Goal: Transaction & Acquisition: Purchase product/service

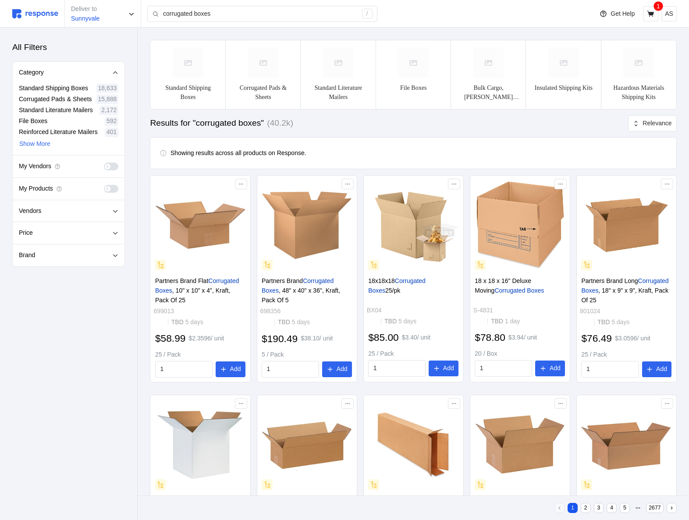
click at [110, 166] on span at bounding box center [114, 167] width 9 height 8
click at [104, 163] on input "checkbox" at bounding box center [104, 163] width 0 height 0
click at [112, 188] on span at bounding box center [114, 189] width 9 height 8
click at [104, 185] on input "checkbox" at bounding box center [104, 185] width 0 height 0
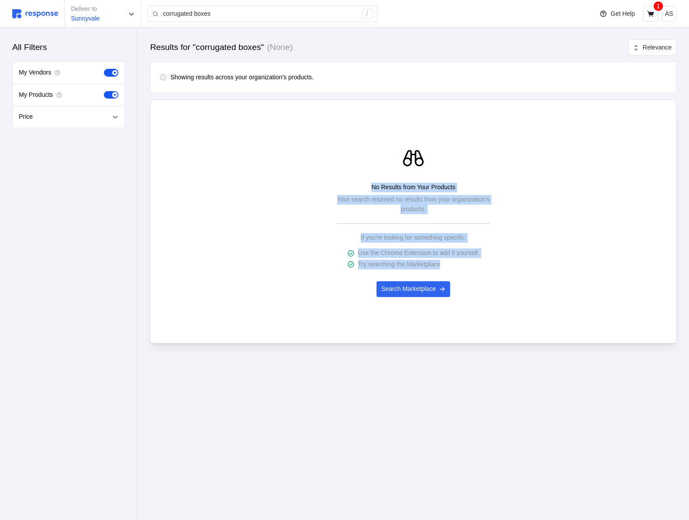
drag, startPoint x: 335, startPoint y: 298, endPoint x: 316, endPoint y: 508, distance: 210.8
click at [316, 508] on main "Results for "corrugated boxes" (None) Relevance Showing results across your org…" at bounding box center [344, 260] width 689 height 520
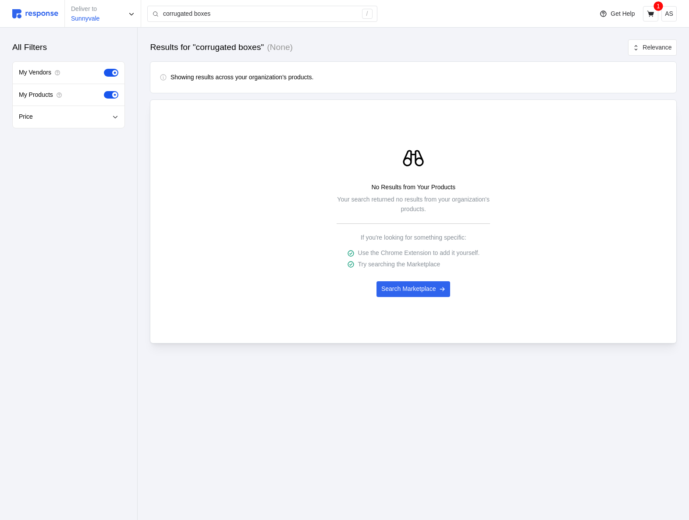
click at [516, 78] on div "Showing results across your organization's products." at bounding box center [414, 78] width 508 height 10
click at [418, 294] on p "Search Marketplace" at bounding box center [408, 290] width 55 height 10
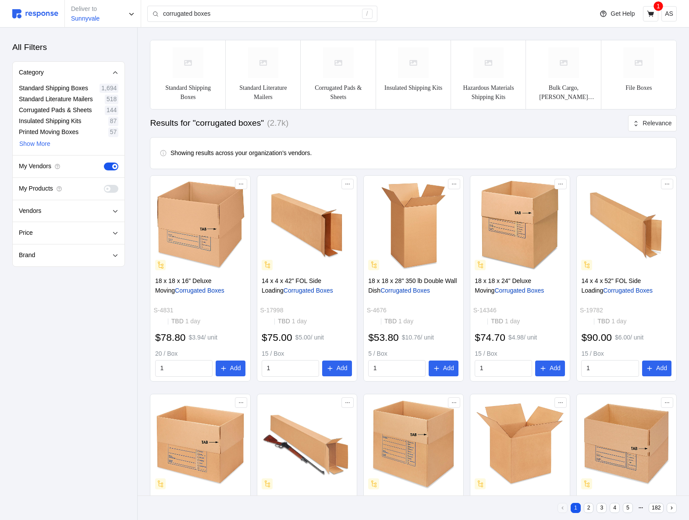
click at [113, 167] on span at bounding box center [114, 166] width 5 height 5
click at [104, 163] on input "checkbox" at bounding box center [104, 163] width 0 height 0
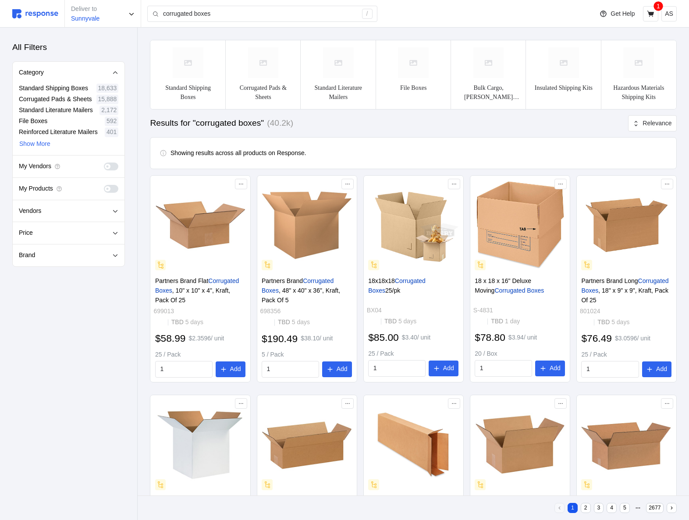
click at [108, 171] on div "My Vendors" at bounding box center [69, 167] width 112 height 22
click at [108, 168] on span at bounding box center [107, 166] width 5 height 5
click at [104, 163] on input "checkbox" at bounding box center [104, 163] width 0 height 0
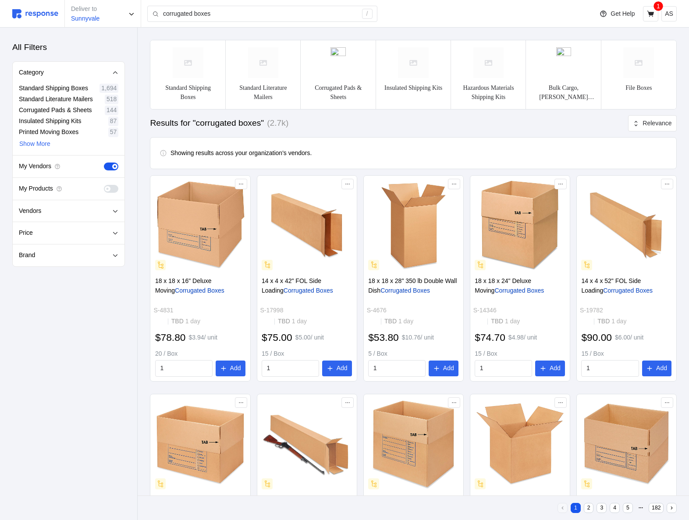
click at [111, 185] on span at bounding box center [114, 189] width 9 height 8
click at [104, 185] on input "checkbox" at bounding box center [104, 185] width 0 height 0
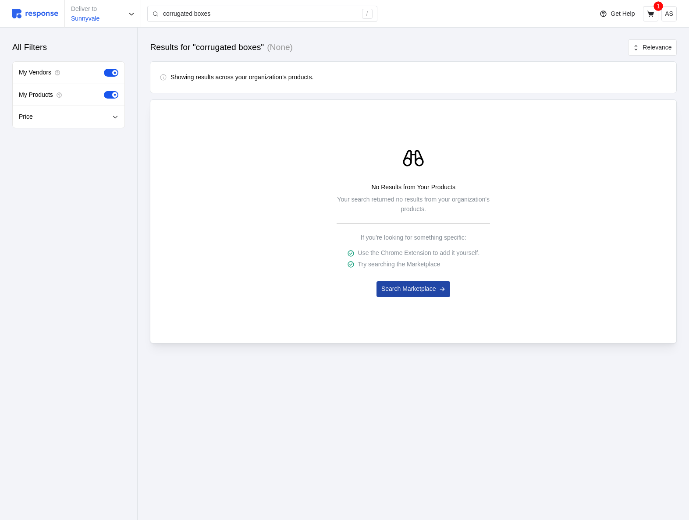
click at [403, 285] on p "Search Marketplace" at bounding box center [408, 290] width 55 height 10
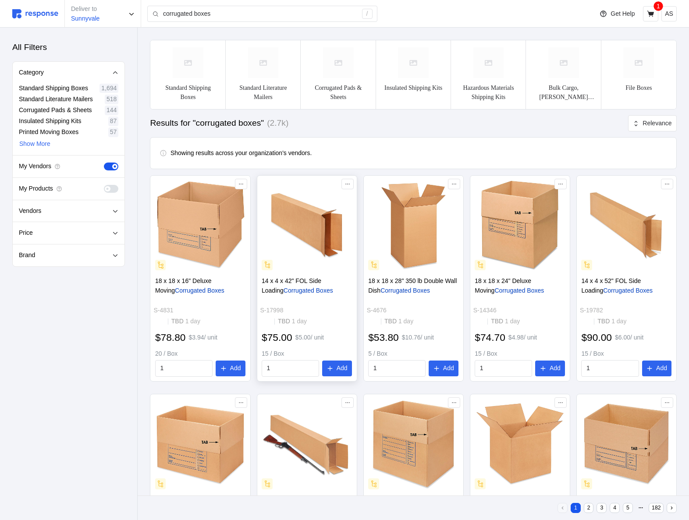
drag, startPoint x: 311, startPoint y: 272, endPoint x: 319, endPoint y: 252, distance: 21.2
click at [319, 252] on div at bounding box center [307, 225] width 96 height 96
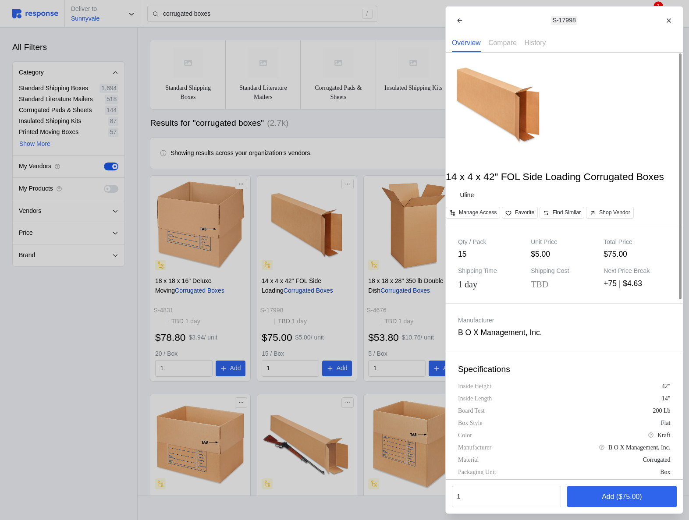
click at [285, 107] on div at bounding box center [344, 260] width 689 height 520
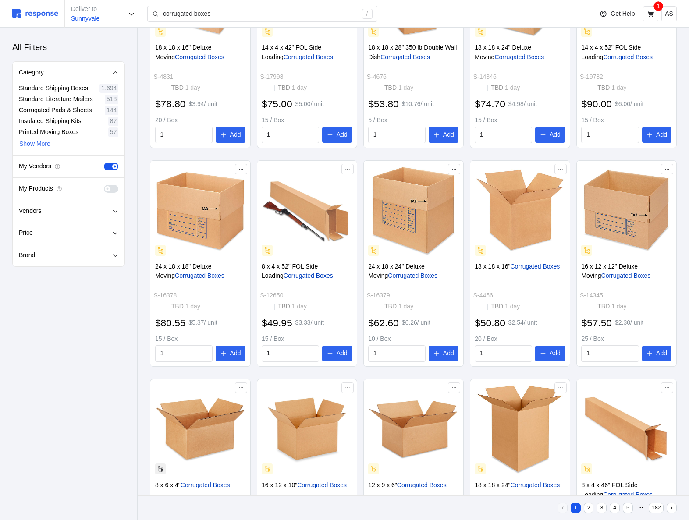
scroll to position [235, 0]
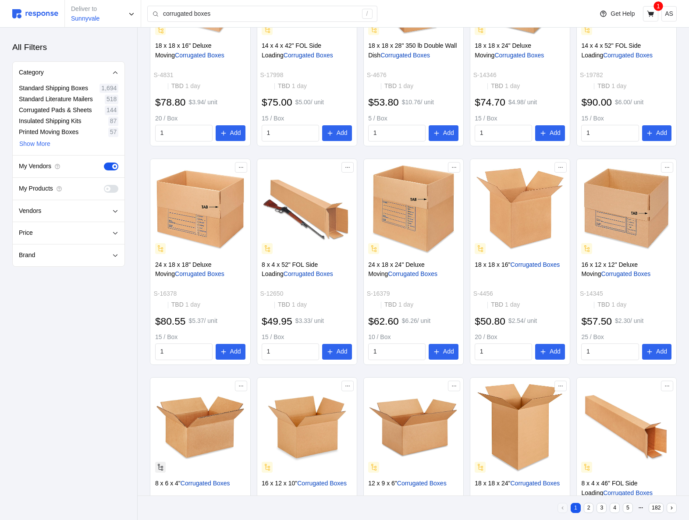
click at [107, 189] on span at bounding box center [107, 188] width 5 height 5
click at [104, 185] on input "checkbox" at bounding box center [104, 185] width 0 height 0
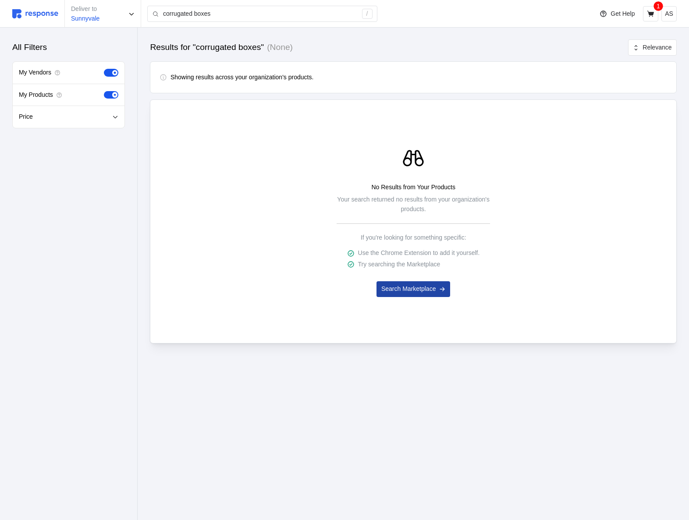
click at [405, 290] on p "Search Marketplace" at bounding box center [408, 290] width 55 height 10
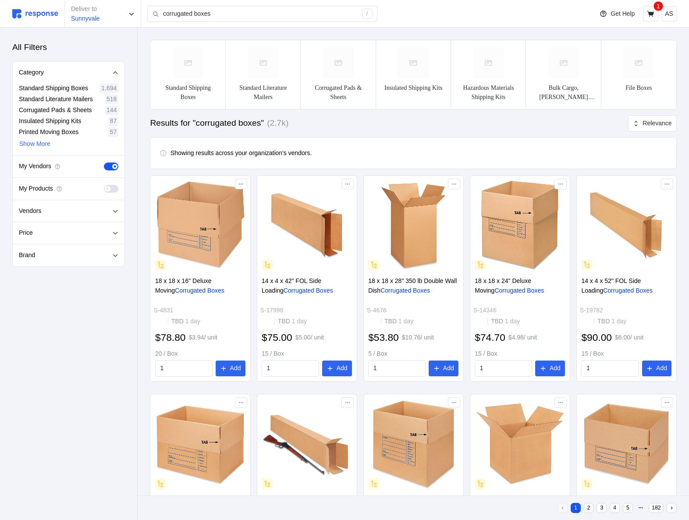
click at [109, 188] on span at bounding box center [107, 188] width 5 height 5
click at [104, 185] on input "checkbox" at bounding box center [104, 185] width 0 height 0
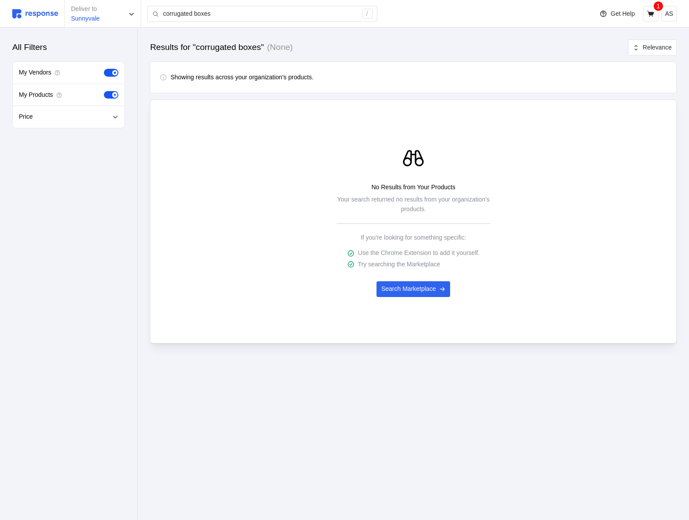
click at [109, 95] on span at bounding box center [108, 95] width 9 height 8
click at [104, 91] on input "checkbox" at bounding box center [104, 91] width 0 height 0
click at [113, 76] on div "My Vendors My Products Price" at bounding box center [68, 94] width 113 height 67
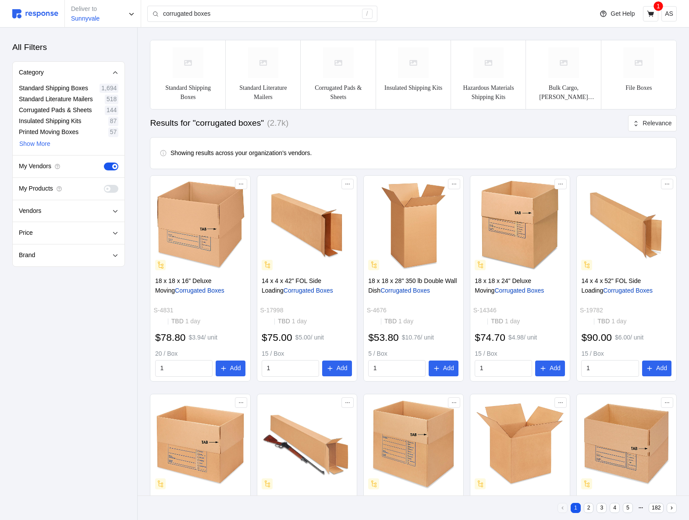
click at [113, 170] on span at bounding box center [108, 167] width 9 height 8
click at [104, 163] on input "checkbox" at bounding box center [104, 163] width 0 height 0
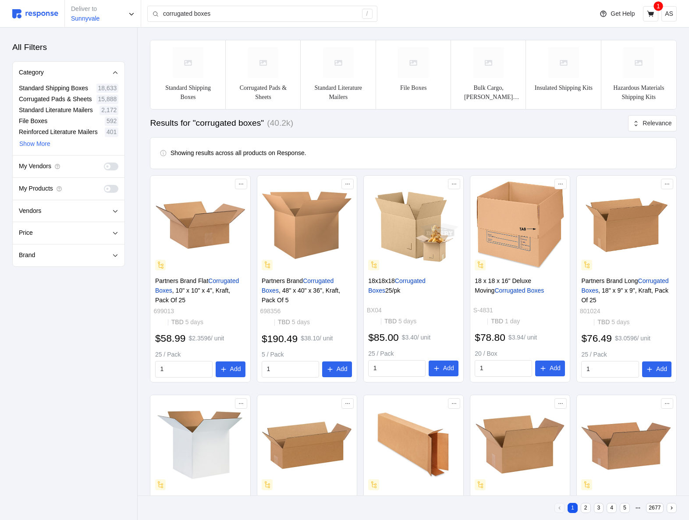
click at [111, 190] on span at bounding box center [114, 189] width 9 height 8
click at [104, 185] on input "checkbox" at bounding box center [104, 185] width 0 height 0
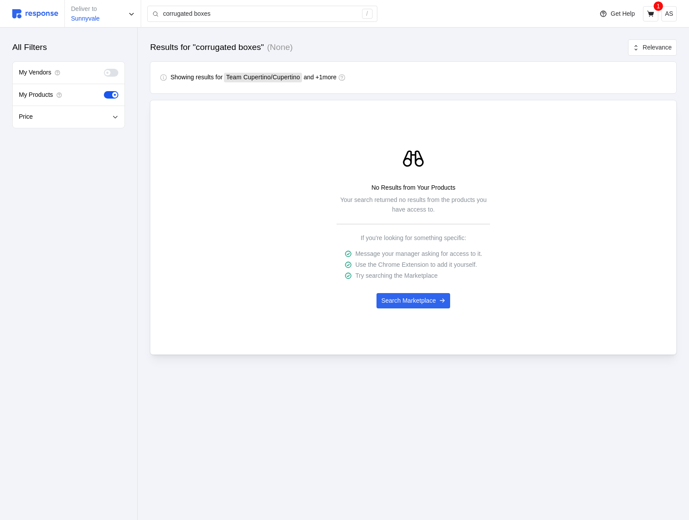
click at [114, 95] on span at bounding box center [114, 94] width 5 height 5
click at [104, 91] on input "checkbox" at bounding box center [104, 91] width 0 height 0
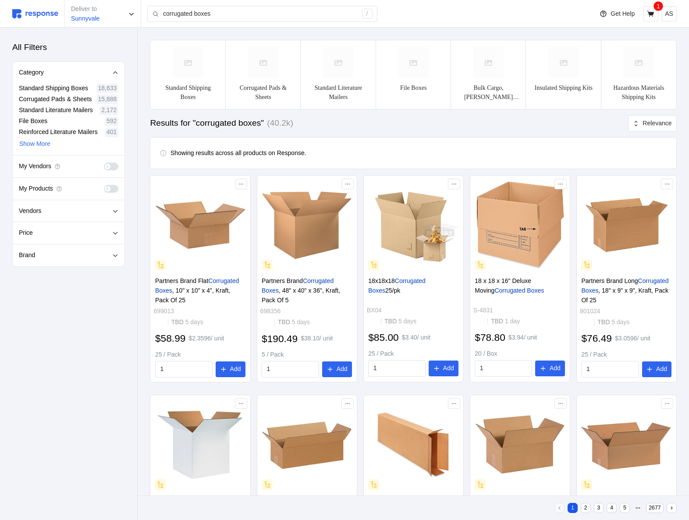
click at [110, 164] on span at bounding box center [114, 167] width 9 height 8
click at [104, 163] on input "checkbox" at bounding box center [104, 163] width 0 height 0
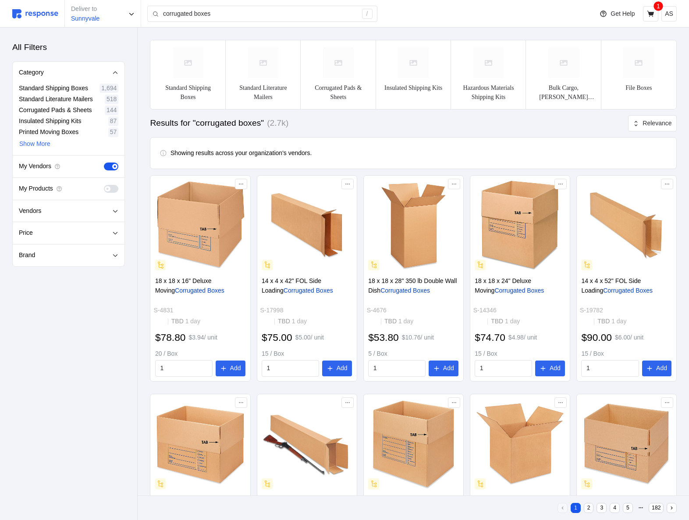
click at [111, 165] on span at bounding box center [108, 167] width 9 height 8
click at [104, 163] on input "checkbox" at bounding box center [104, 163] width 0 height 0
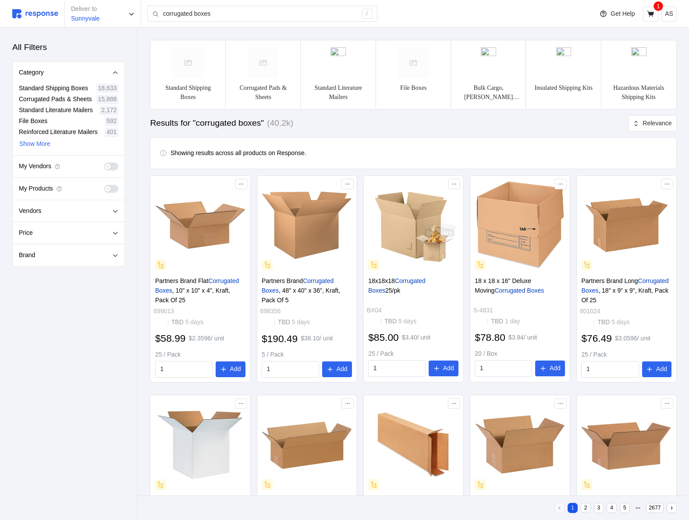
click at [111, 165] on span at bounding box center [114, 167] width 9 height 8
click at [104, 163] on input "checkbox" at bounding box center [104, 163] width 0 height 0
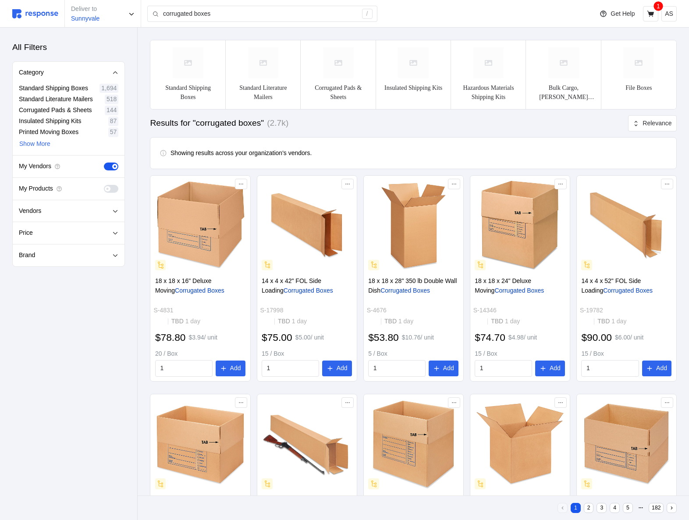
click at [111, 191] on span at bounding box center [114, 189] width 9 height 8
click at [104, 185] on input "checkbox" at bounding box center [104, 185] width 0 height 0
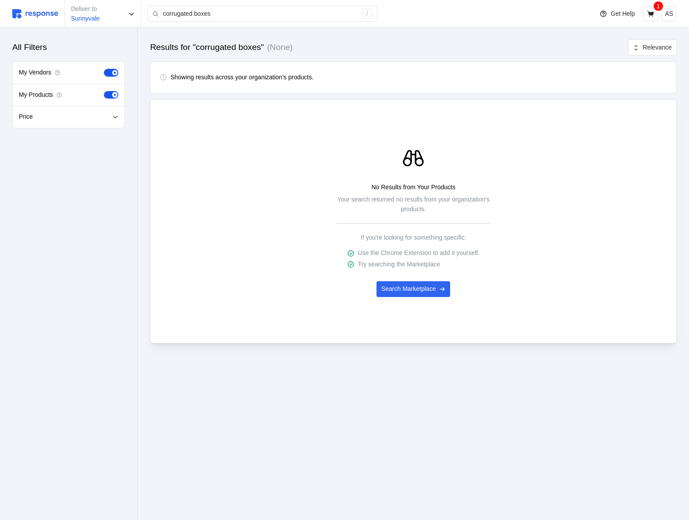
click at [110, 96] on span at bounding box center [108, 95] width 9 height 8
click at [104, 91] on input "checkbox" at bounding box center [104, 91] width 0 height 0
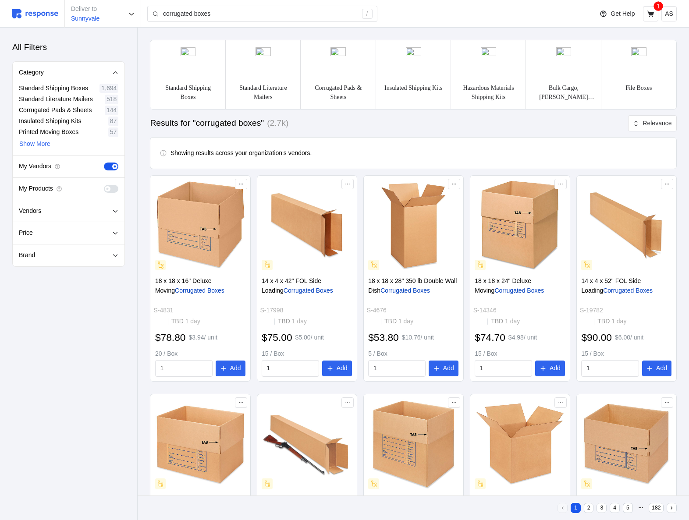
click at [114, 72] on icon at bounding box center [115, 73] width 6 height 6
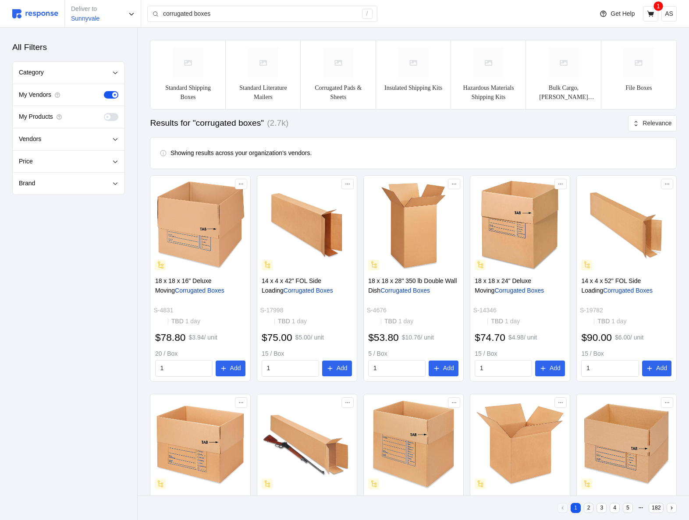
click at [115, 96] on span at bounding box center [114, 94] width 5 height 5
click at [104, 91] on input "checkbox" at bounding box center [104, 91] width 0 height 0
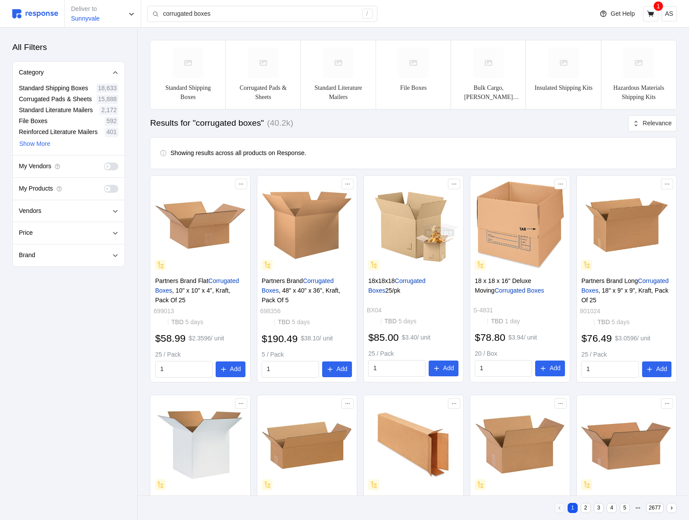
click at [112, 168] on span at bounding box center [114, 167] width 9 height 8
click at [104, 163] on input "checkbox" at bounding box center [104, 163] width 0 height 0
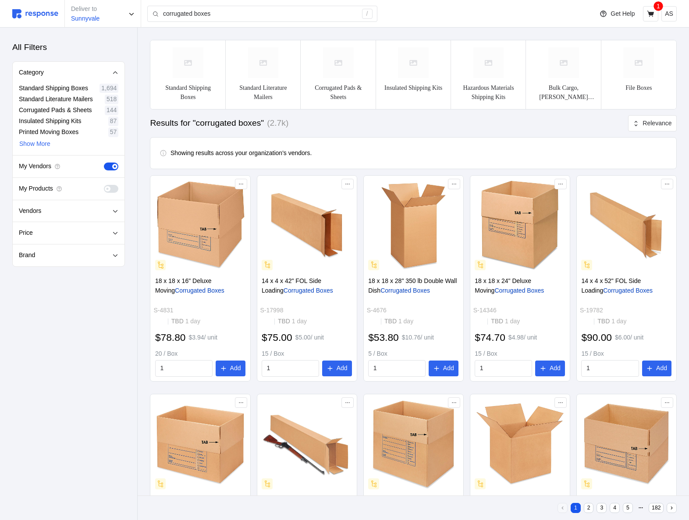
click at [112, 188] on span at bounding box center [114, 189] width 9 height 8
click at [104, 185] on input "checkbox" at bounding box center [104, 185] width 0 height 0
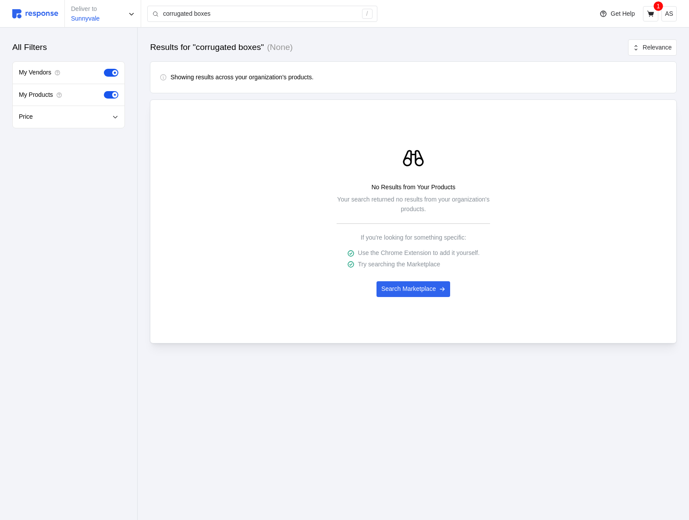
click at [112, 92] on span at bounding box center [108, 95] width 9 height 8
click at [104, 91] on input "checkbox" at bounding box center [104, 91] width 0 height 0
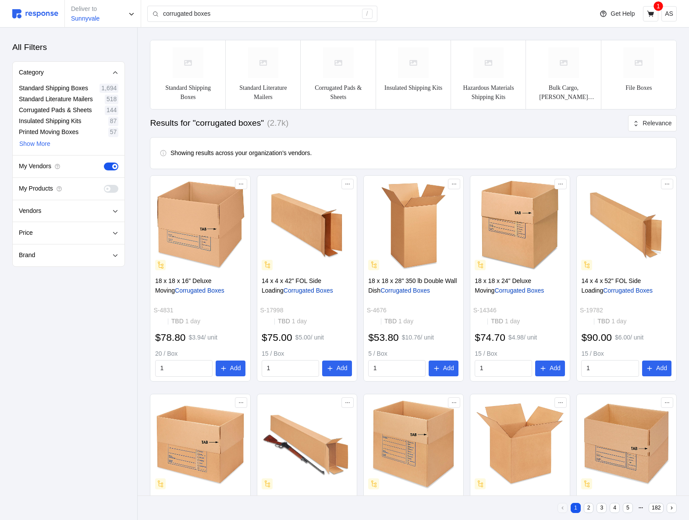
click at [112, 167] on span at bounding box center [114, 166] width 5 height 5
click at [104, 163] on input "checkbox" at bounding box center [104, 163] width 0 height 0
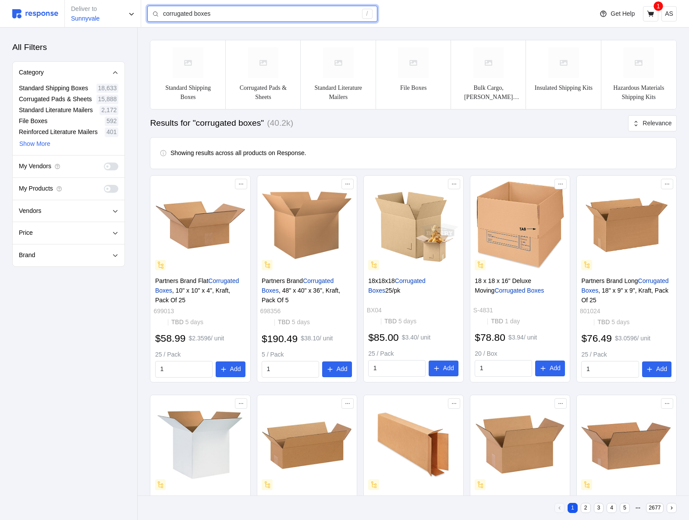
click at [317, 15] on input "corrugated boxes" at bounding box center [260, 14] width 194 height 16
click at [108, 164] on span at bounding box center [107, 166] width 5 height 5
click at [104, 163] on input "checkbox" at bounding box center [104, 163] width 0 height 0
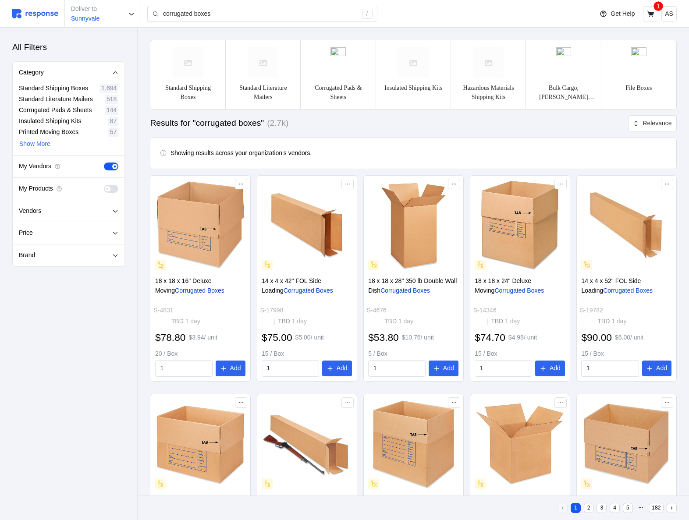
click at [108, 165] on span at bounding box center [108, 167] width 9 height 8
click at [104, 163] on input "checkbox" at bounding box center [104, 163] width 0 height 0
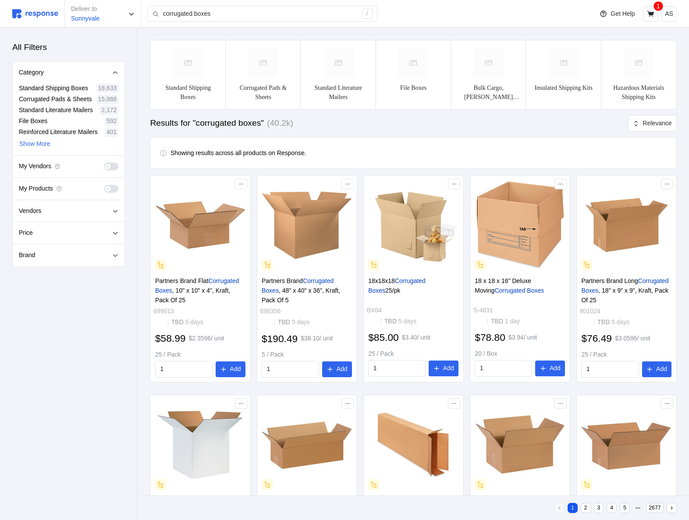
click at [131, 241] on div "All Filters Category Standard Shipping Boxes 18,633 Corrugated Pads & Sheets 15…" at bounding box center [68, 154] width 137 height 252
